Goal: Transaction & Acquisition: Purchase product/service

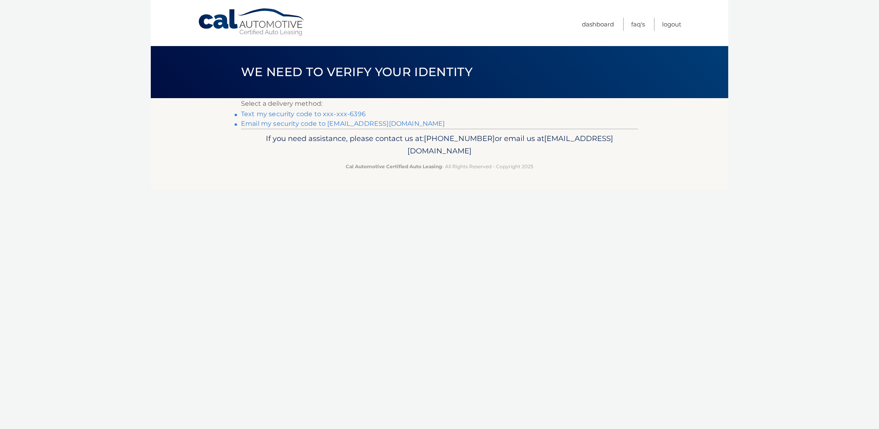
click at [296, 114] on link "Text my security code to xxx-xxx-6396" at bounding box center [303, 114] width 125 height 8
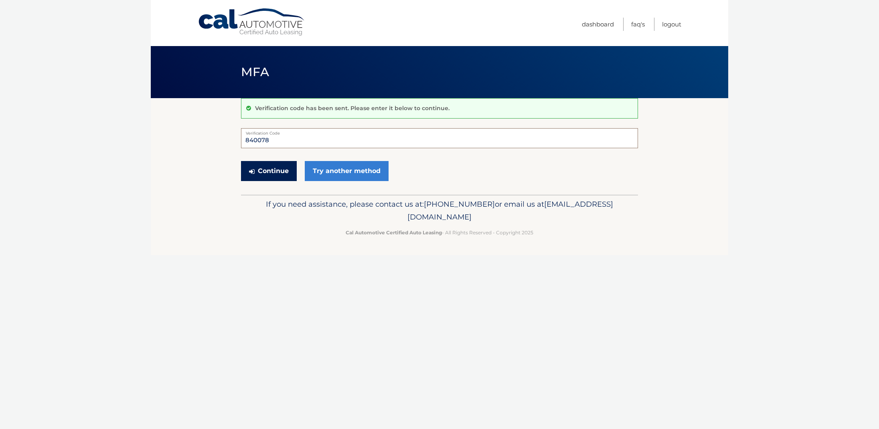
type input "840078"
click at [262, 171] on button "Continue" at bounding box center [269, 171] width 56 height 20
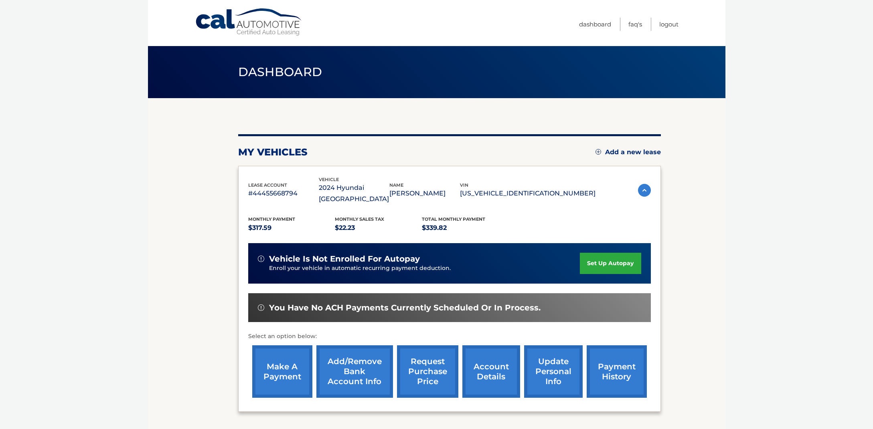
click at [275, 358] on link "make a payment" at bounding box center [282, 372] width 60 height 53
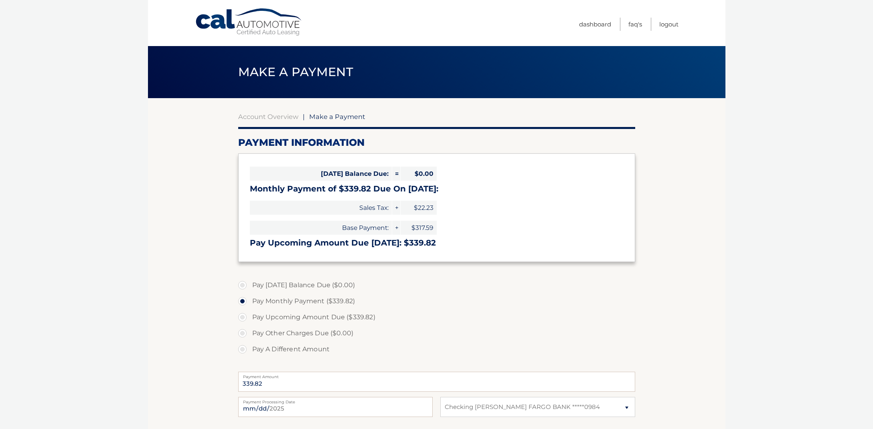
select select "MTFlNzQzNDUtMDU5ZC00Y2YyLTkyMzQtN2M2NGVmMjAwYjlk"
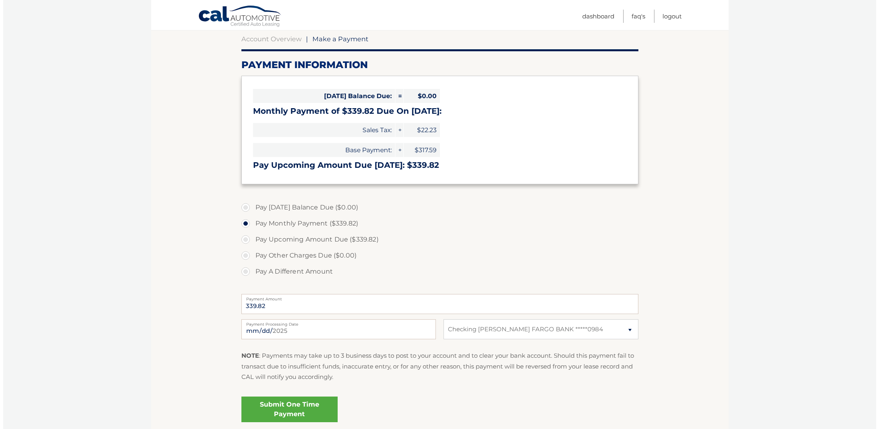
scroll to position [84, 0]
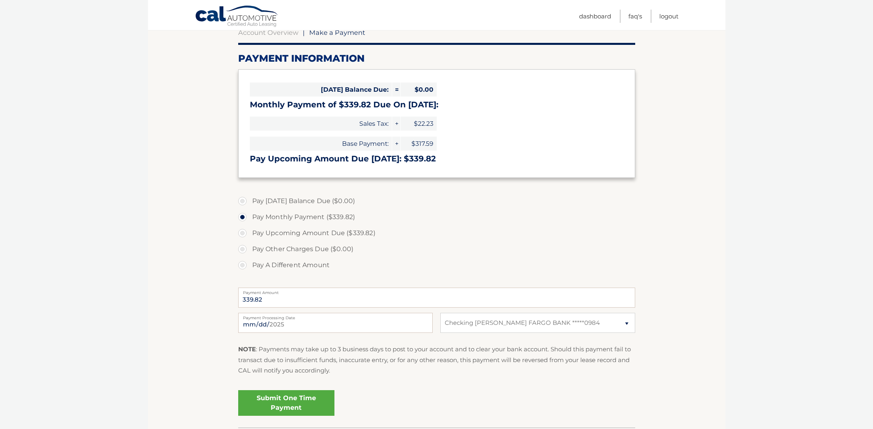
click at [282, 397] on link "Submit One Time Payment" at bounding box center [286, 403] width 96 height 26
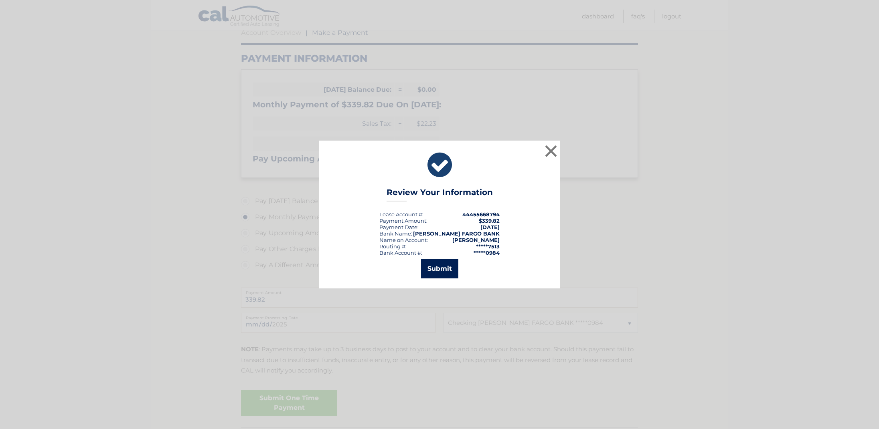
click at [437, 267] on button "Submit" at bounding box center [439, 268] width 37 height 19
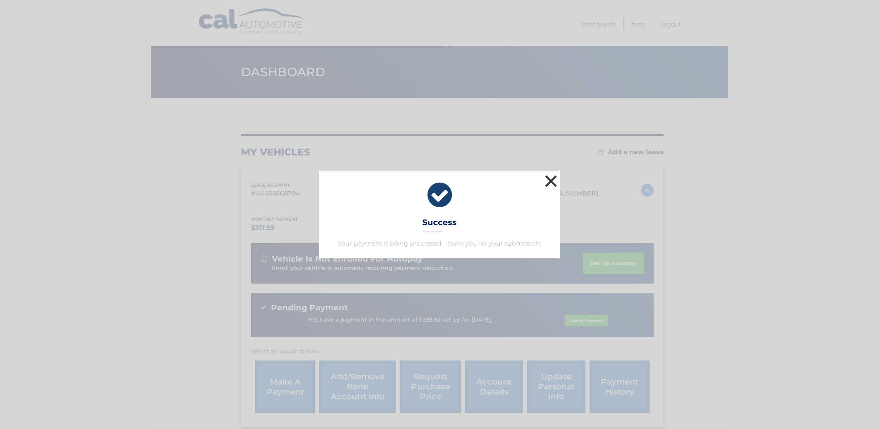
click at [550, 180] on button "×" at bounding box center [551, 181] width 16 height 16
